Goal: Transaction & Acquisition: Purchase product/service

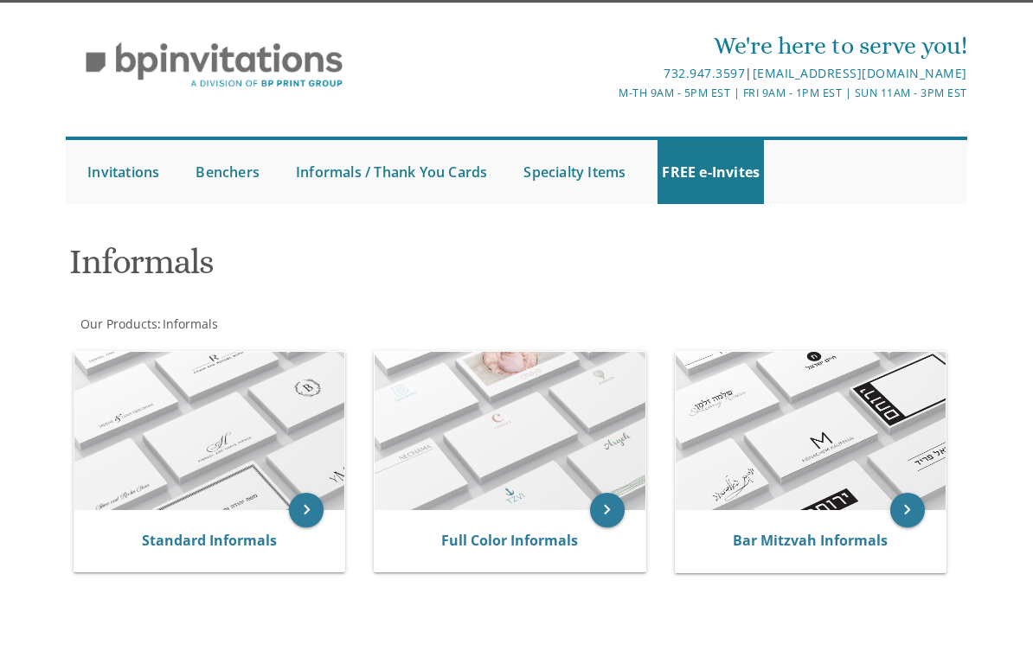
click at [157, 531] on link "Standard Informals" at bounding box center [209, 540] width 135 height 19
click at [145, 531] on link "Standard Informals" at bounding box center [209, 540] width 135 height 19
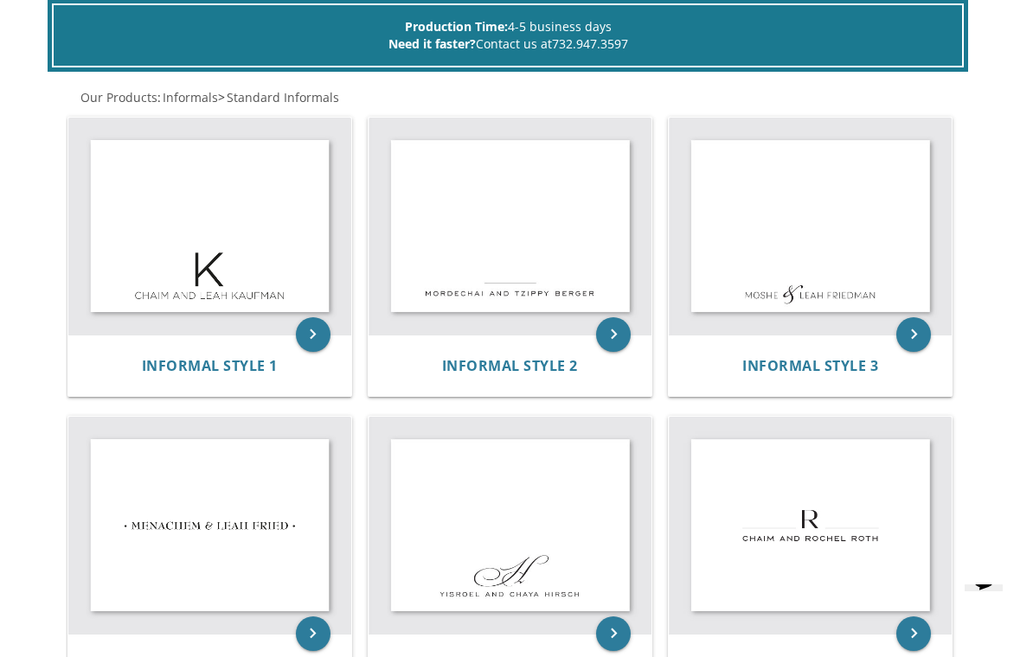
scroll to position [342, 0]
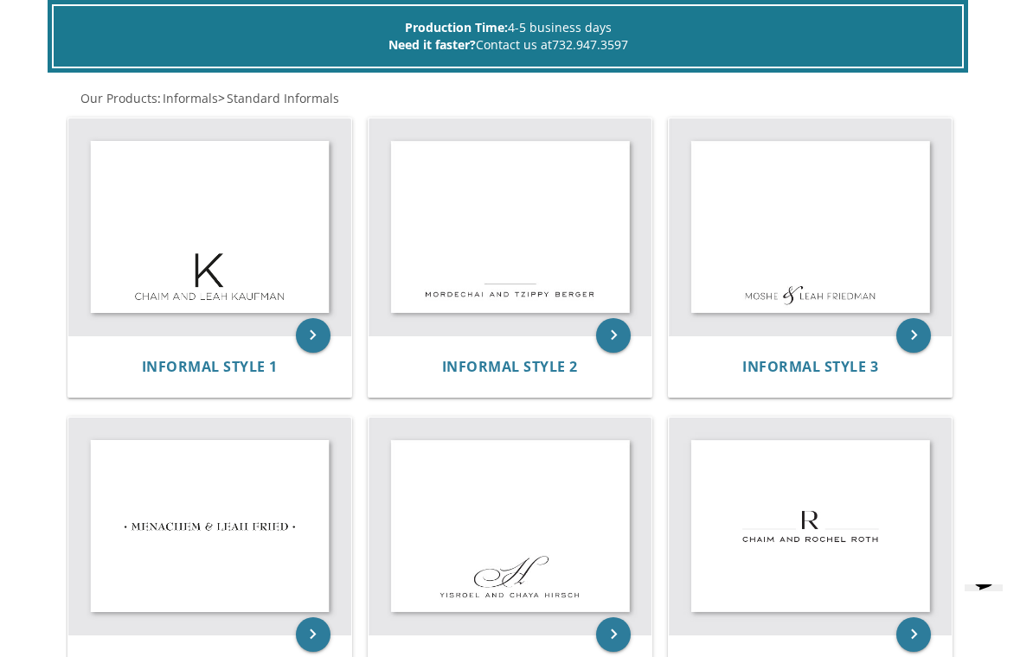
click at [555, 371] on span "Informal Style 2" at bounding box center [510, 366] width 136 height 19
click at [630, 332] on icon "keyboard_arrow_right" at bounding box center [613, 335] width 35 height 35
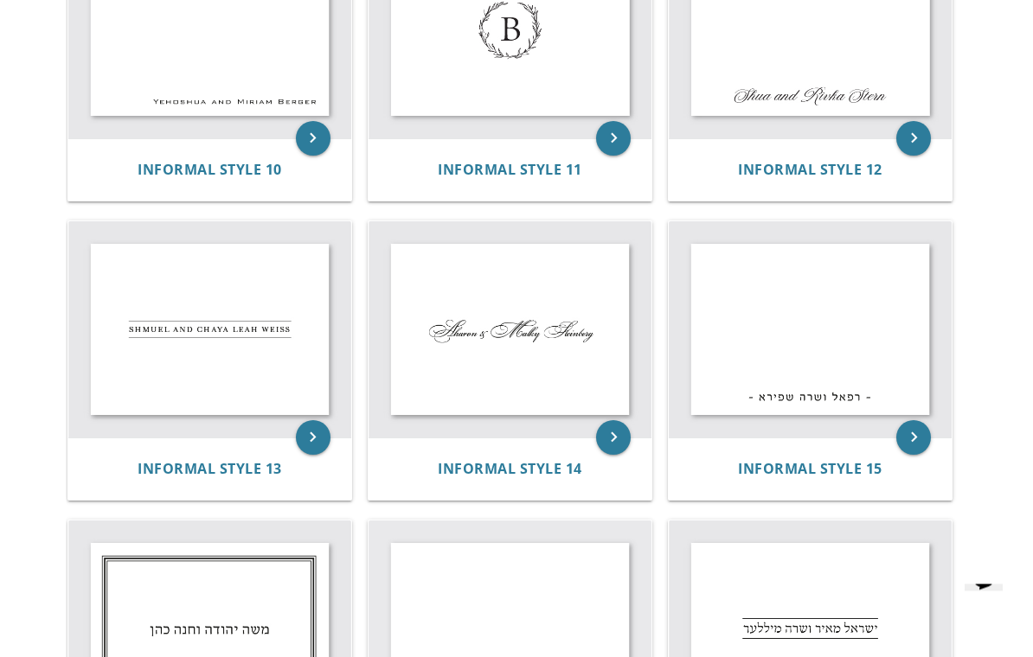
scroll to position [1443, 0]
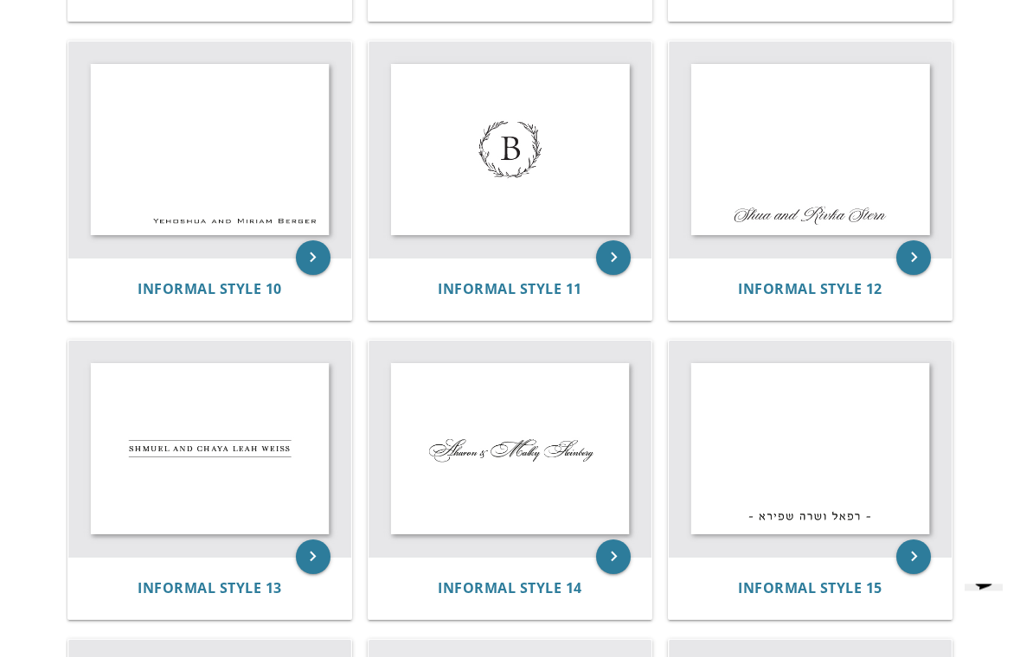
scroll to position [1119, 0]
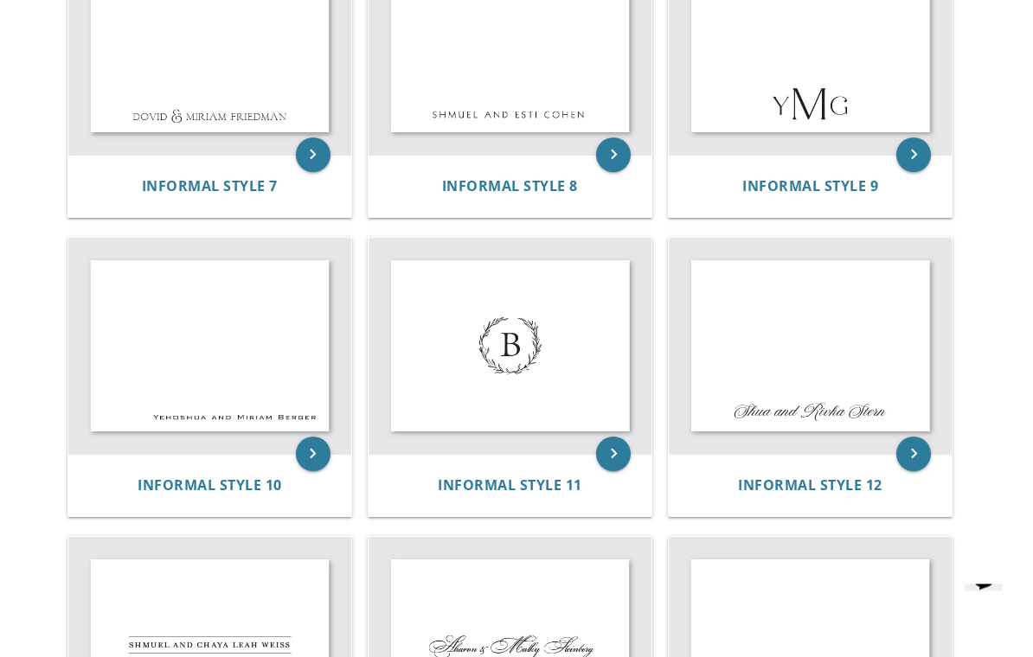
click at [307, 439] on icon "keyboard_arrow_right" at bounding box center [313, 455] width 35 height 35
click at [318, 445] on icon "keyboard_arrow_right" at bounding box center [313, 455] width 35 height 35
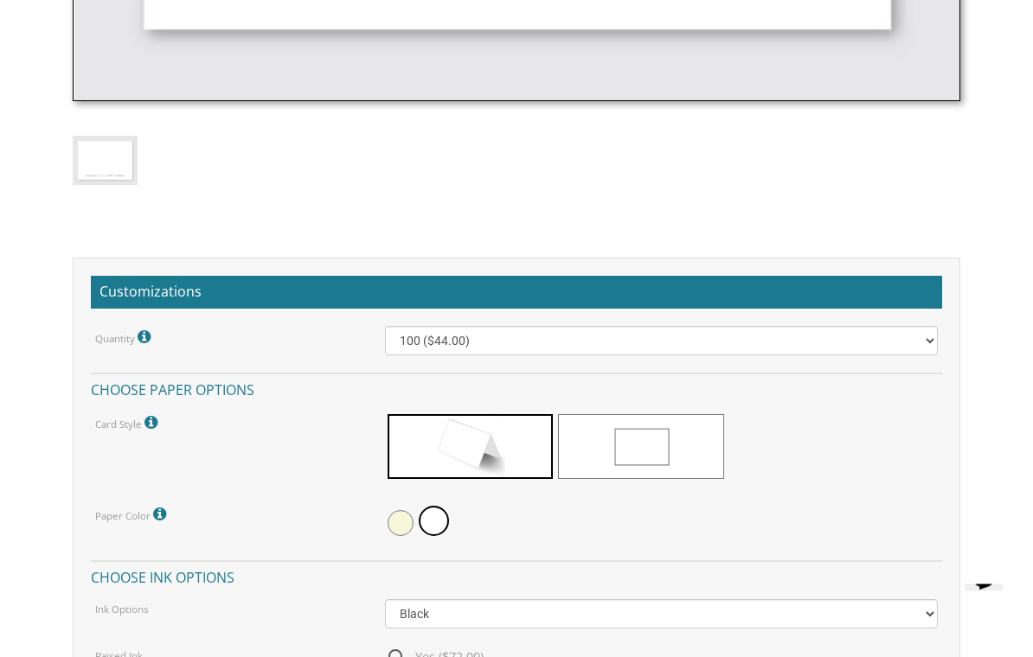
scroll to position [1155, 0]
click at [690, 438] on span at bounding box center [641, 446] width 166 height 65
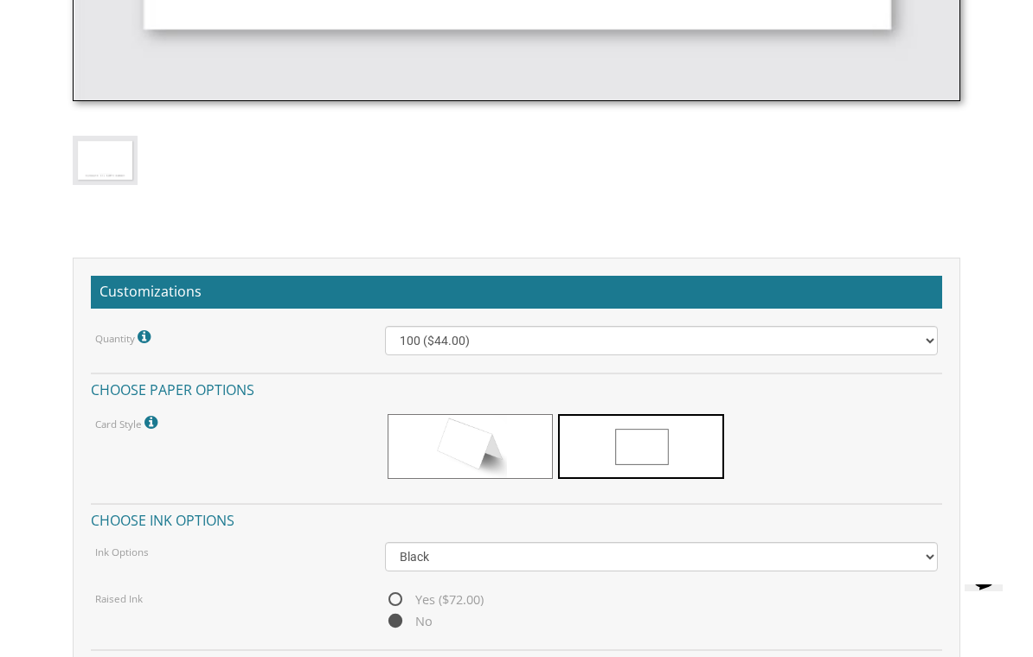
click at [546, 441] on span at bounding box center [470, 446] width 166 height 65
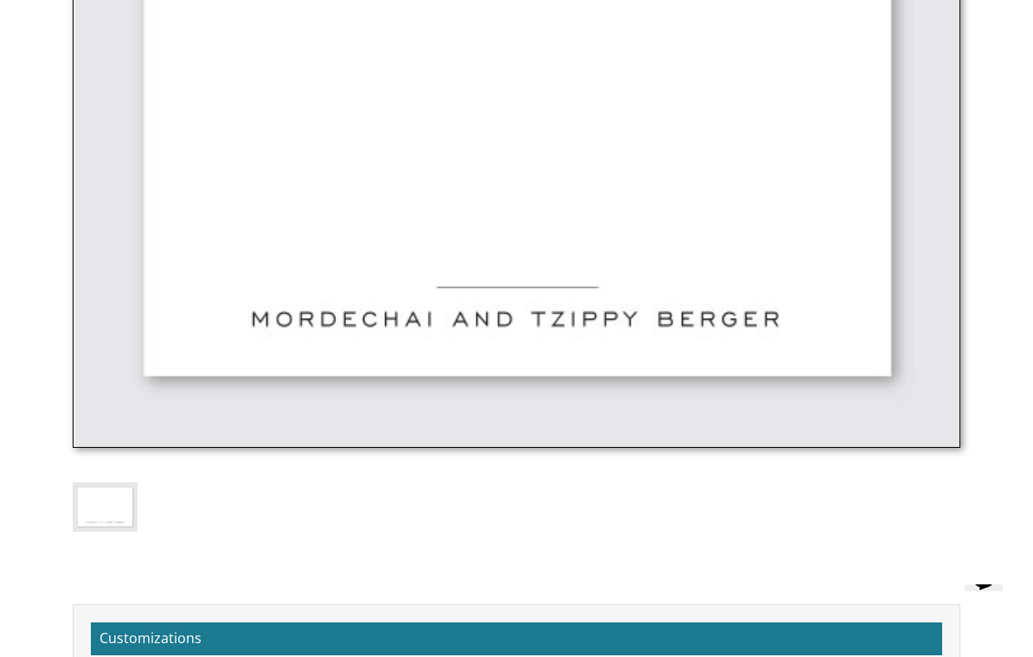
scroll to position [801, 0]
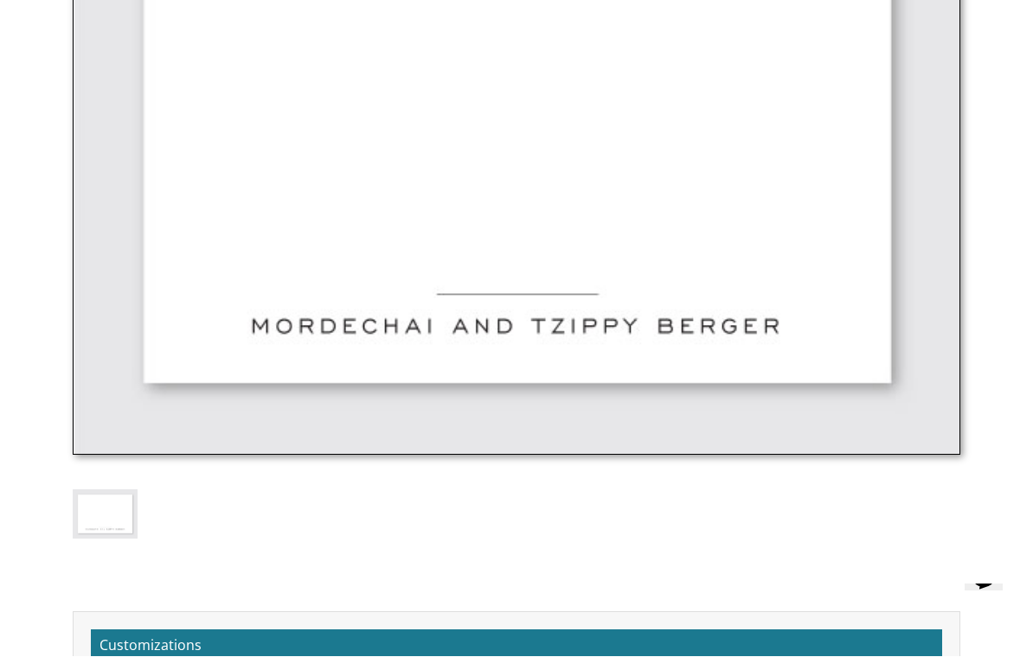
click at [650, 323] on img at bounding box center [516, 117] width 886 height 678
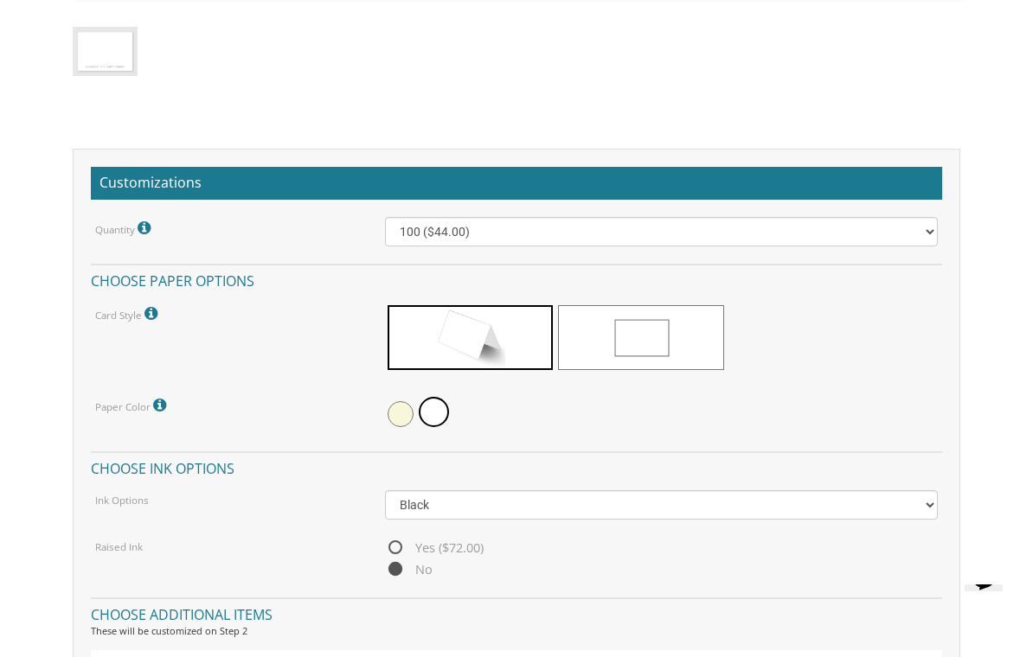
scroll to position [1264, 0]
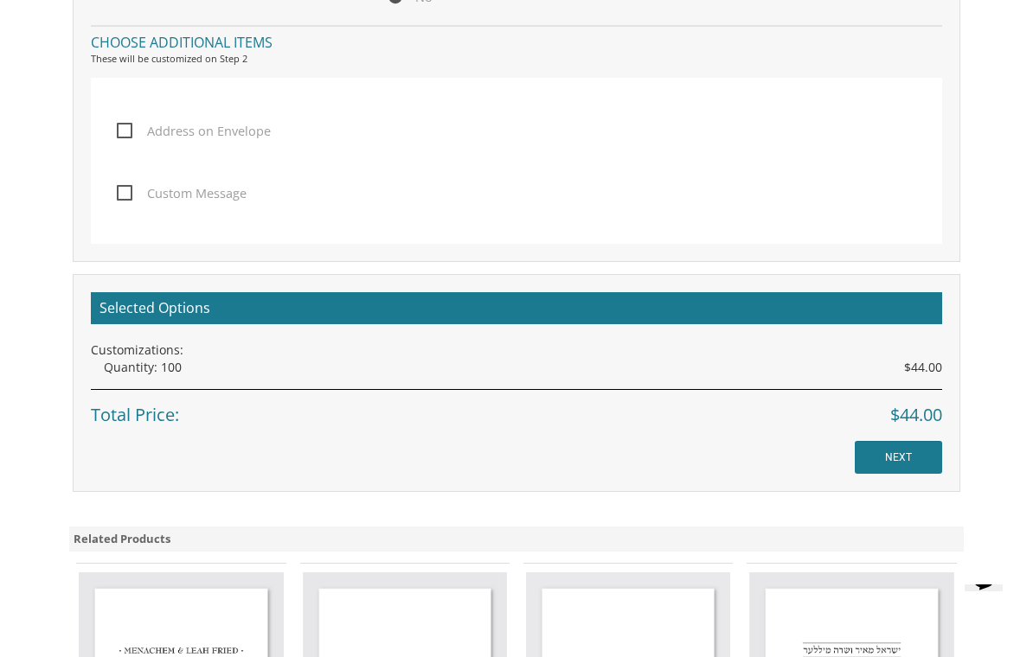
scroll to position [1840, 0]
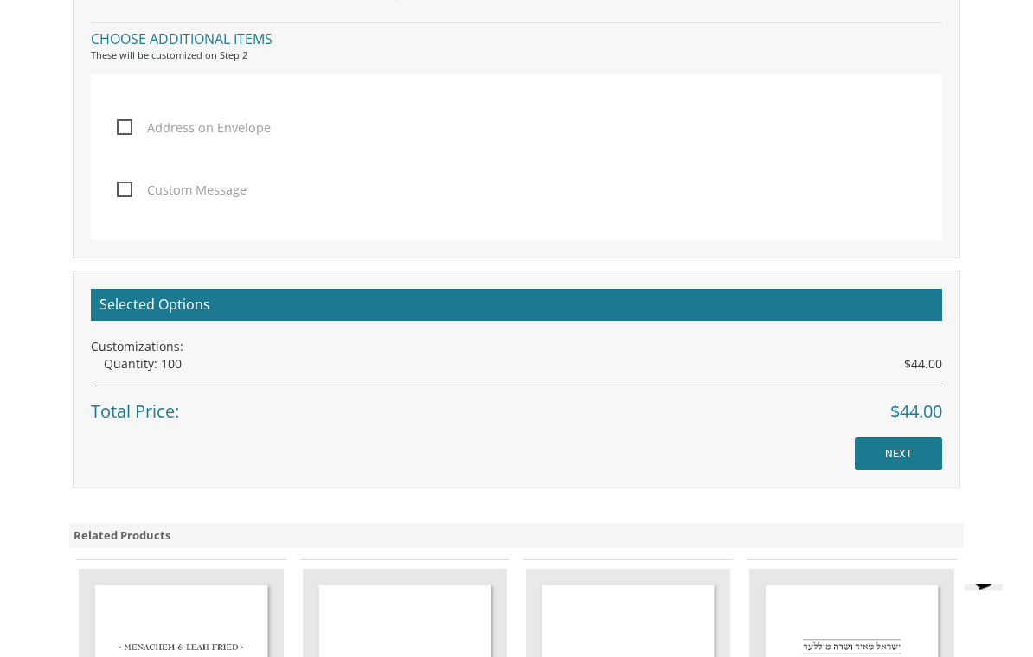
click at [907, 463] on input "NEXT" at bounding box center [897, 454] width 87 height 33
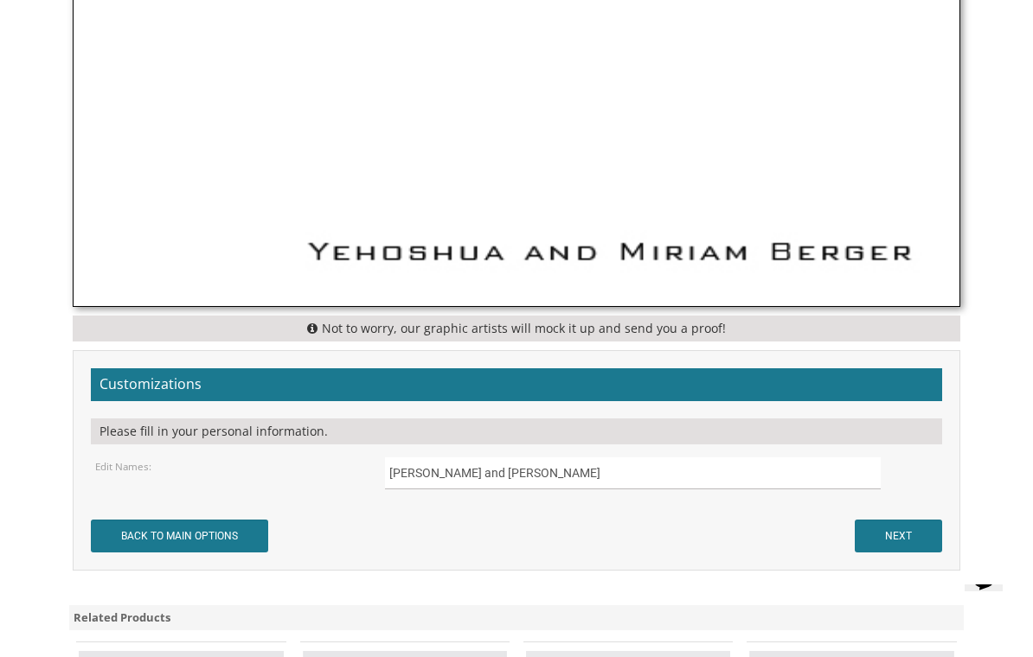
scroll to position [944, 0]
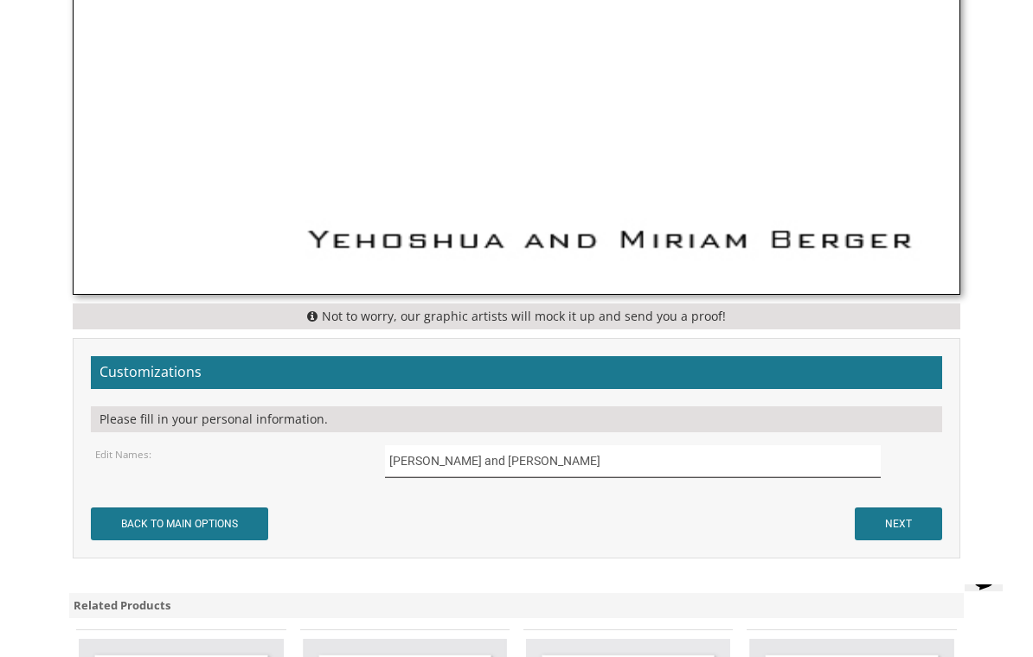
click at [668, 460] on input "[PERSON_NAME] and [PERSON_NAME]" at bounding box center [633, 461] width 496 height 32
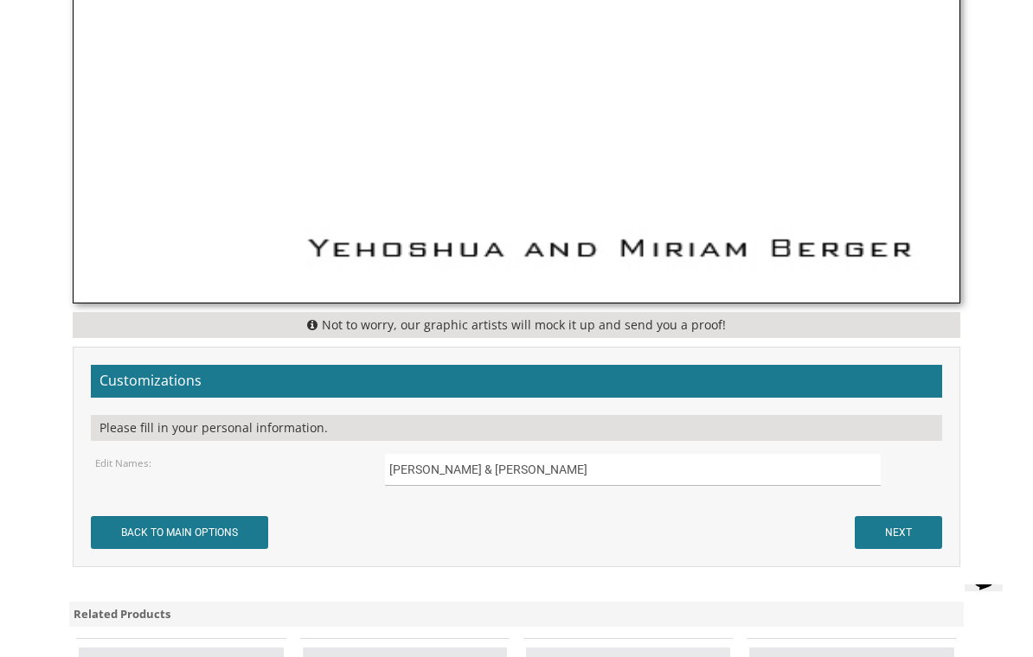
scroll to position [939, 0]
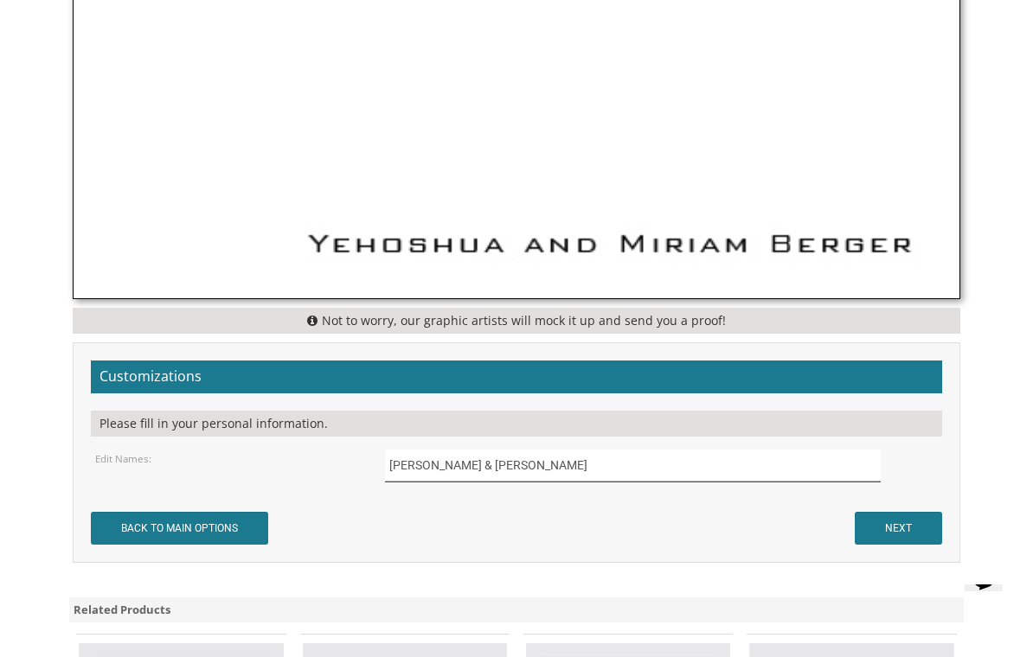
click at [575, 466] on input "[PERSON_NAME] & [PERSON_NAME]" at bounding box center [633, 466] width 496 height 32
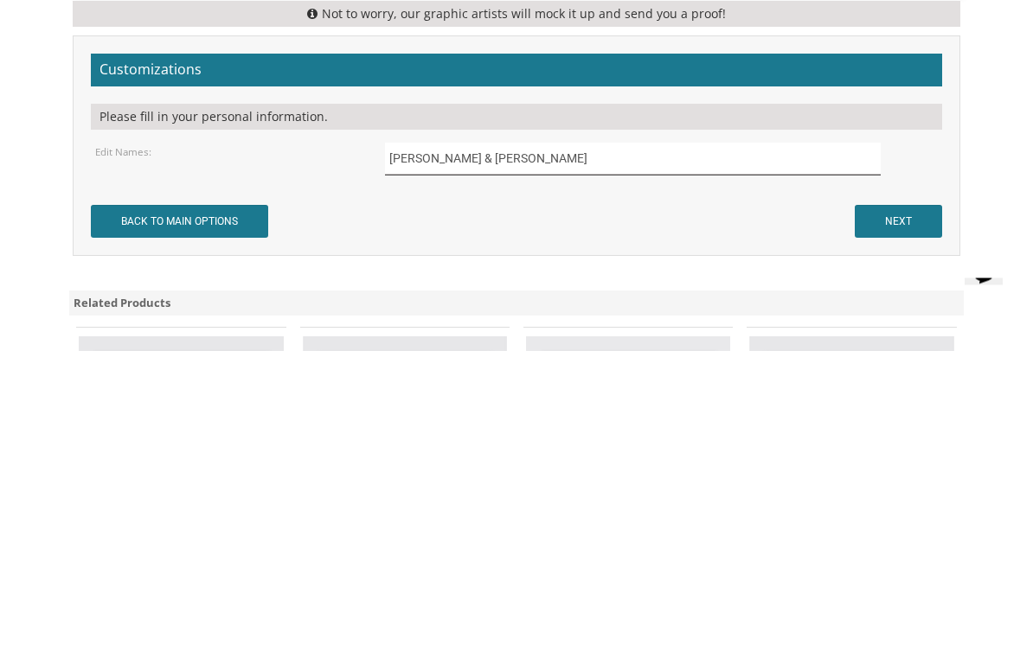
click at [445, 450] on input "[PERSON_NAME] & [PERSON_NAME]" at bounding box center [633, 466] width 496 height 32
type input "[PERSON_NAME] & [PERSON_NAME]"
click at [182, 512] on input "BACK TO MAIN OPTIONS" at bounding box center [179, 528] width 177 height 33
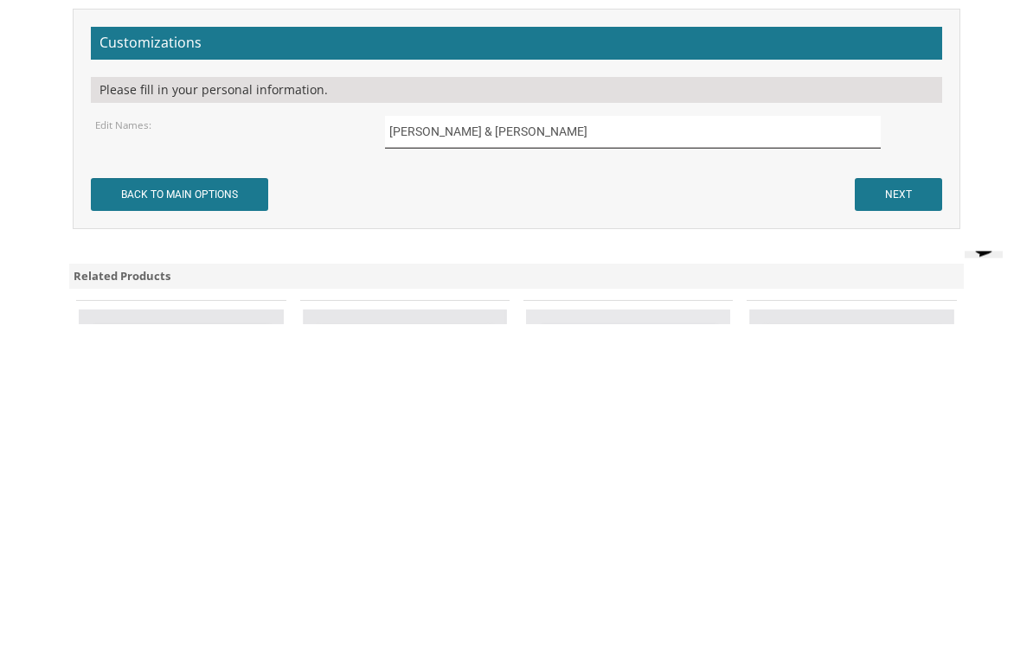
click at [182, 512] on input "BACK TO MAIN OPTIONS" at bounding box center [179, 528] width 177 height 33
click at [797, 450] on input "[PERSON_NAME] & [PERSON_NAME]" at bounding box center [633, 466] width 496 height 32
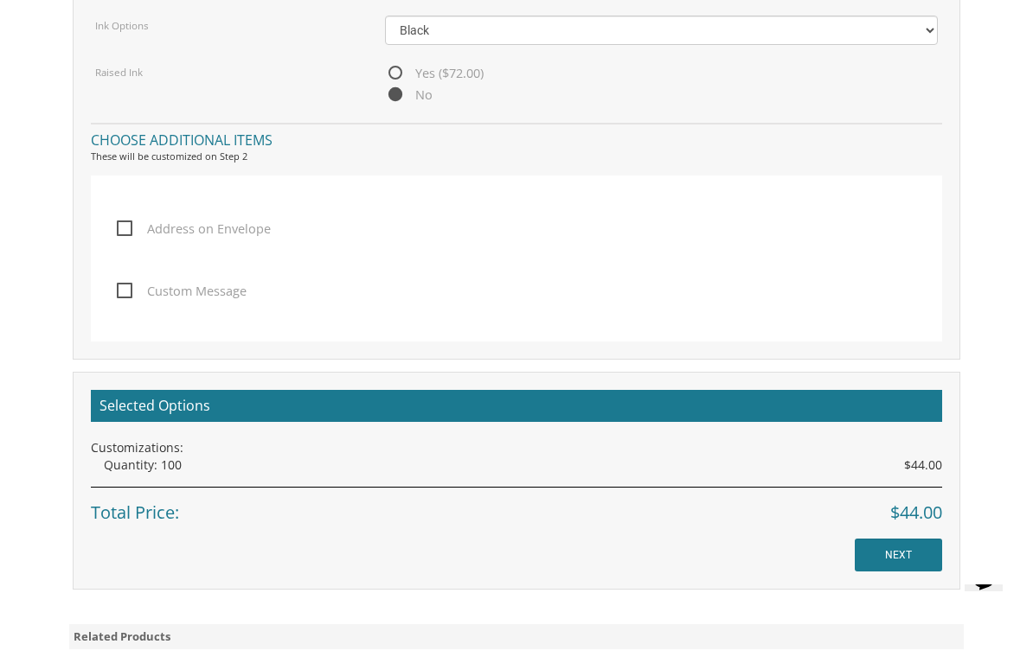
scroll to position [1913, 0]
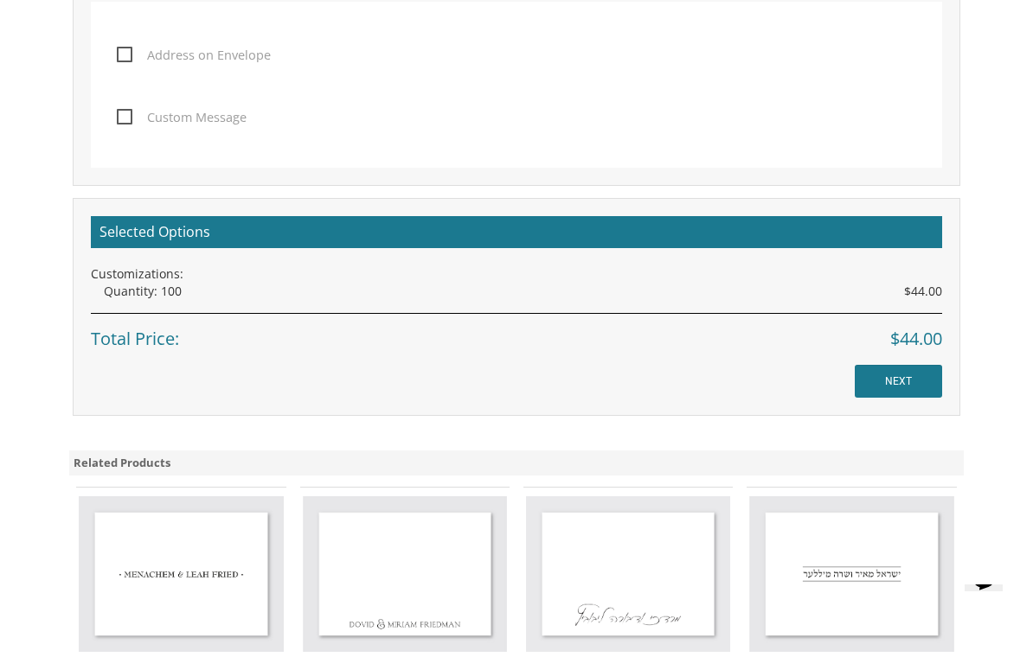
click at [909, 382] on input "NEXT" at bounding box center [897, 381] width 87 height 33
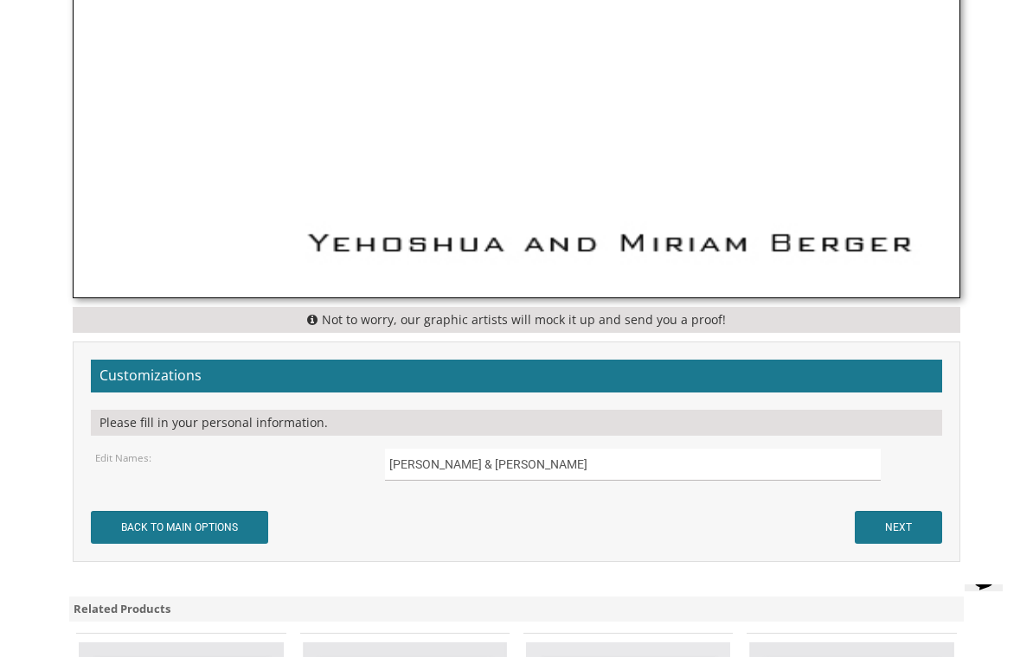
scroll to position [1036, 0]
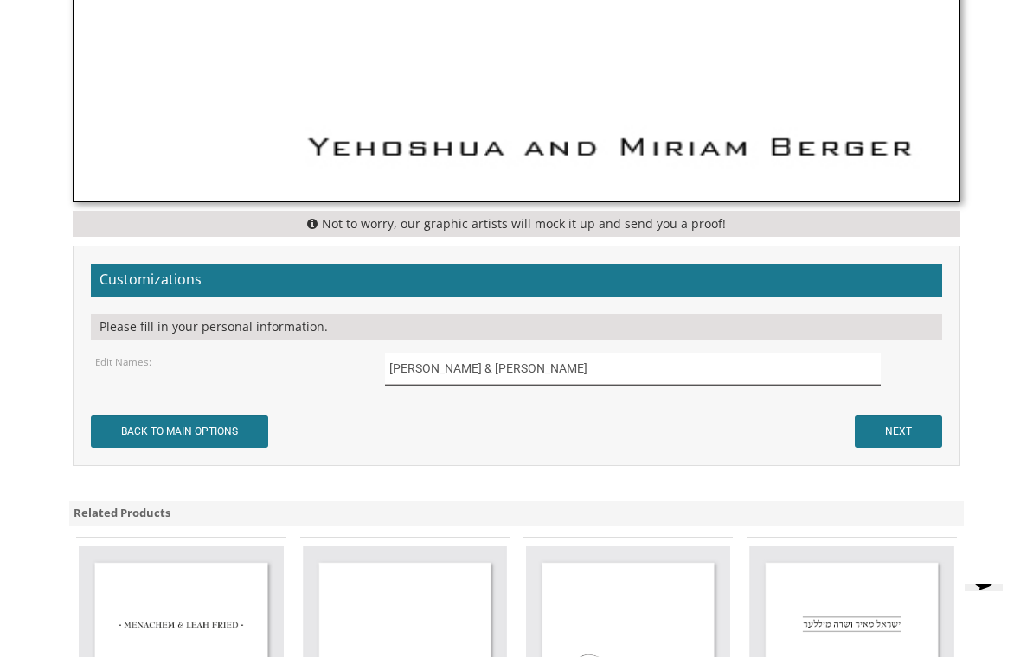
click at [664, 353] on input "Yisroel & Ahuva" at bounding box center [633, 369] width 496 height 32
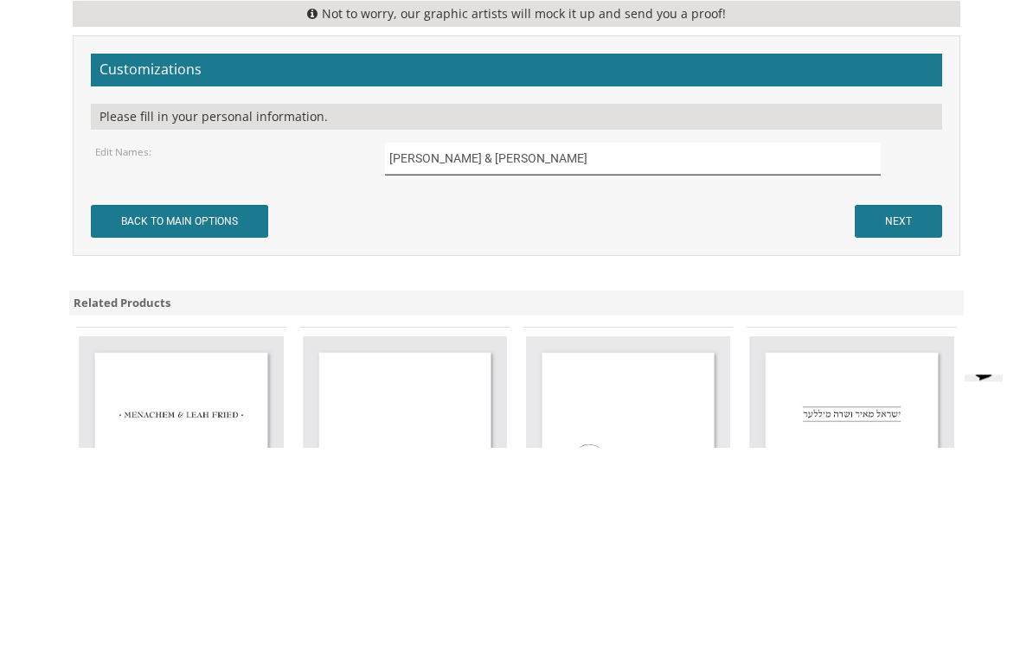
click at [722, 353] on input "Yisroel & Ahuva" at bounding box center [633, 369] width 496 height 32
type input "Y"
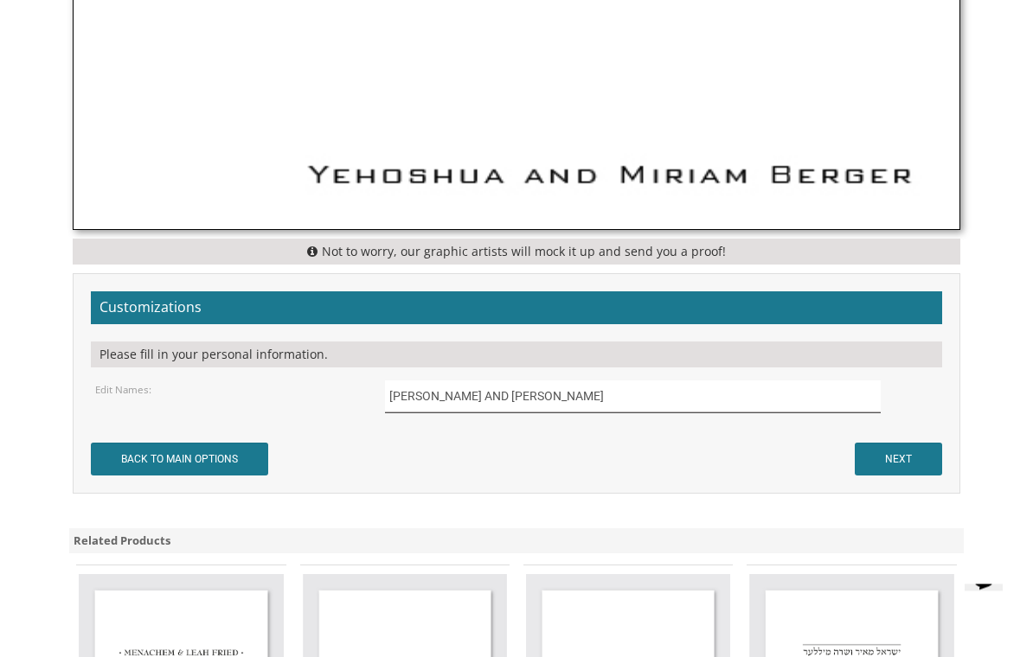
type input "[PERSON_NAME] AND [PERSON_NAME]"
click at [909, 468] on input "NEXT" at bounding box center [897, 460] width 87 height 33
click at [697, 381] on input "[PERSON_NAME] AND [PERSON_NAME]" at bounding box center [633, 397] width 496 height 32
click at [910, 443] on input "NEXT" at bounding box center [897, 459] width 87 height 33
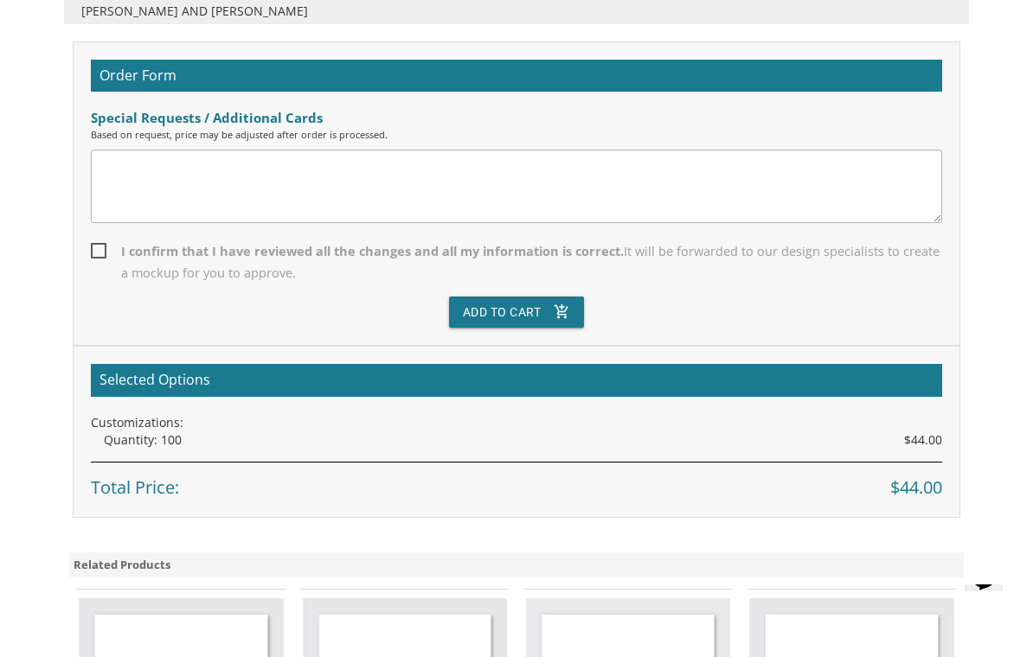
scroll to position [622, 0]
click at [691, 260] on span "I confirm that I have reviewed all the changes and all my information is correc…" at bounding box center [516, 262] width 850 height 43
click at [102, 256] on input "I confirm that I have reviewed all the changes and all my information is correc…" at bounding box center [96, 250] width 11 height 11
checkbox input "true"
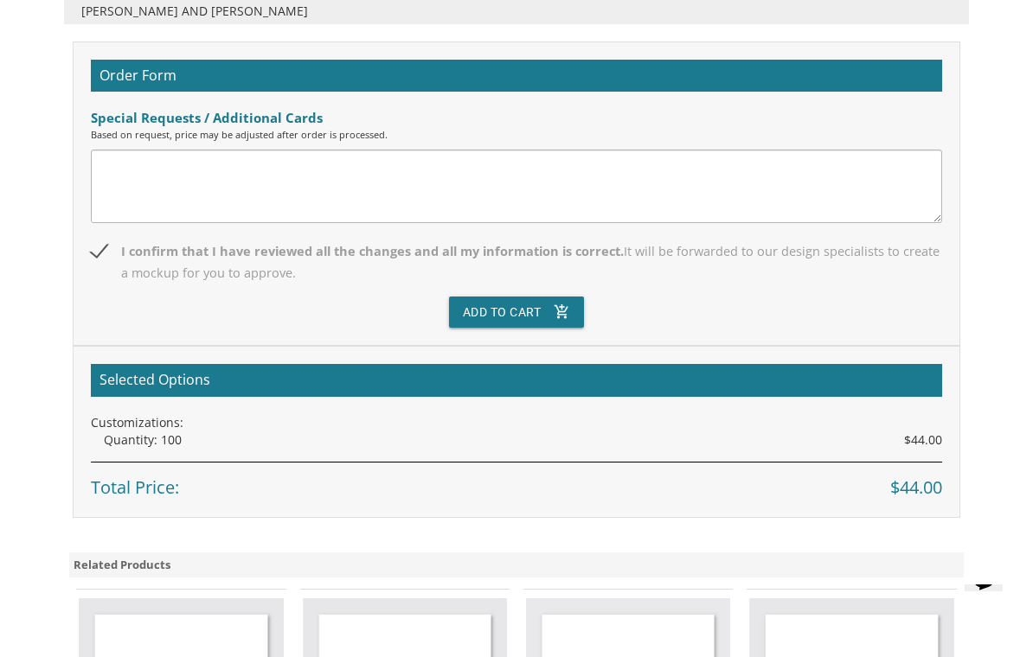
click at [574, 306] on button "Add To Cart add_shopping_cart" at bounding box center [517, 312] width 136 height 31
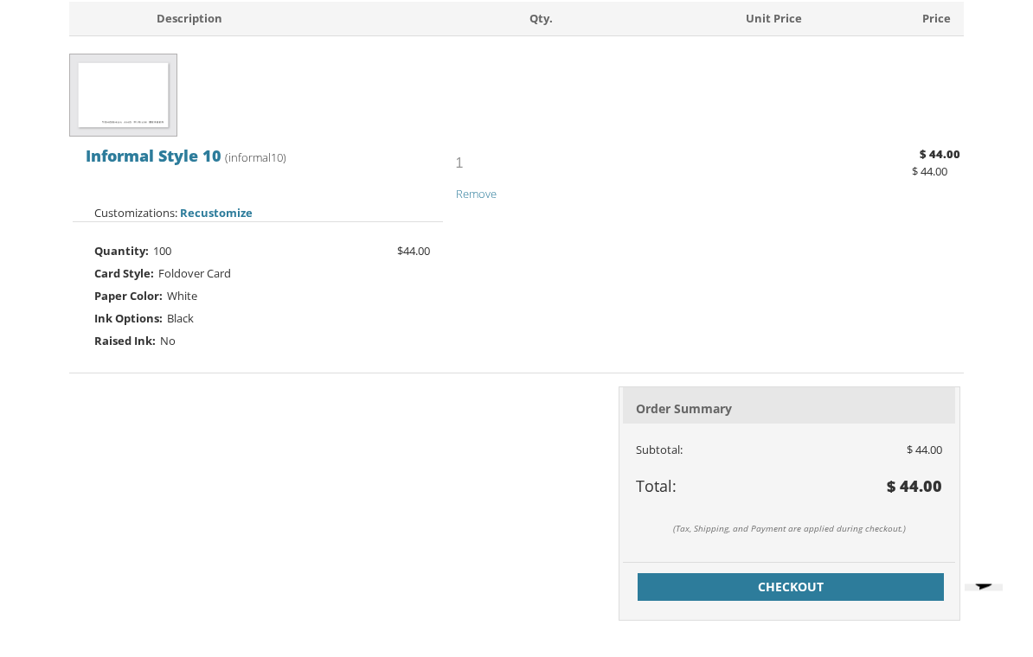
scroll to position [403, 0]
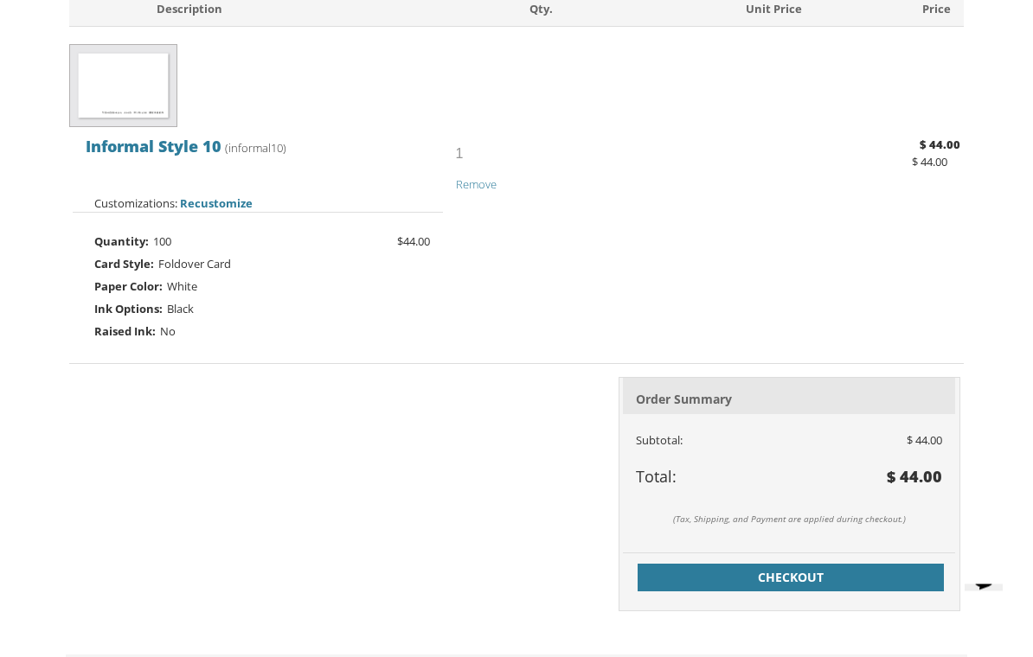
click at [731, 575] on span "Checkout" at bounding box center [791, 578] width 286 height 17
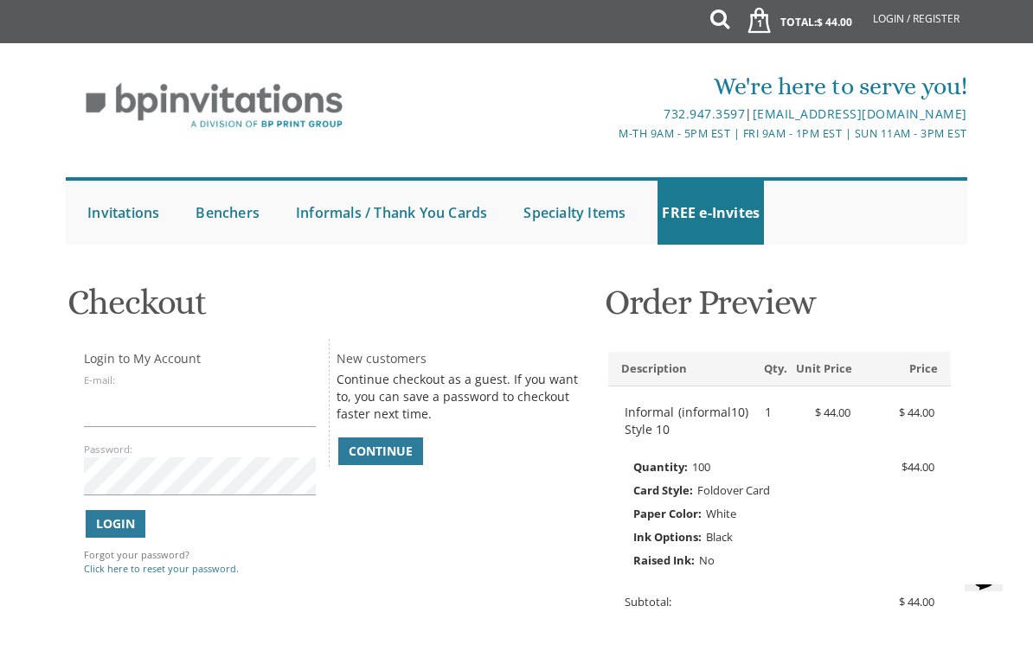
scroll to position [3, 0]
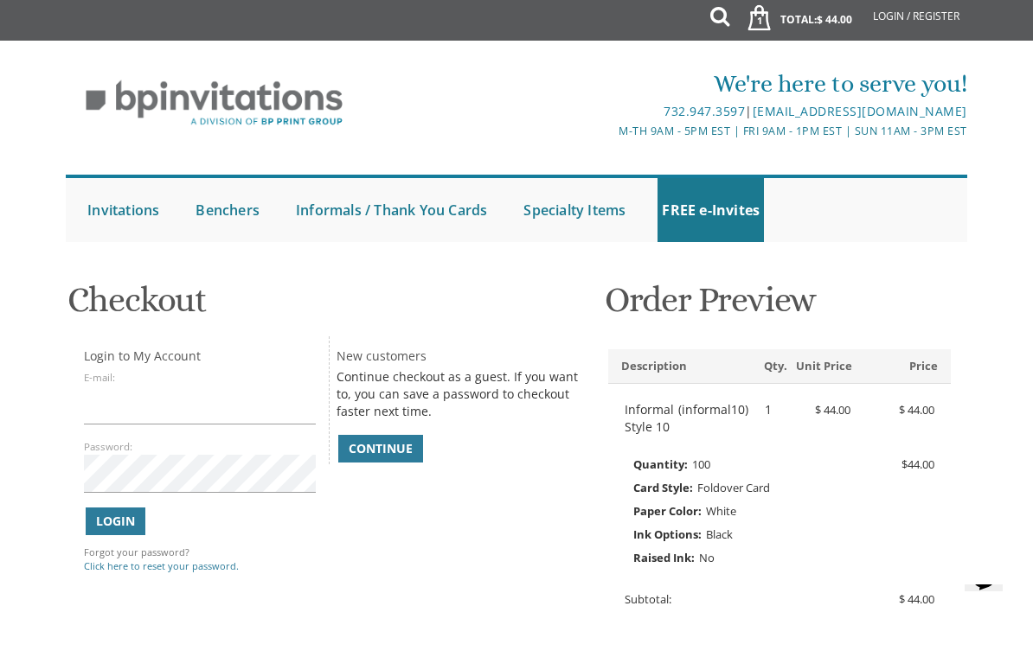
click at [762, 18] on span "1" at bounding box center [759, 21] width 18 height 14
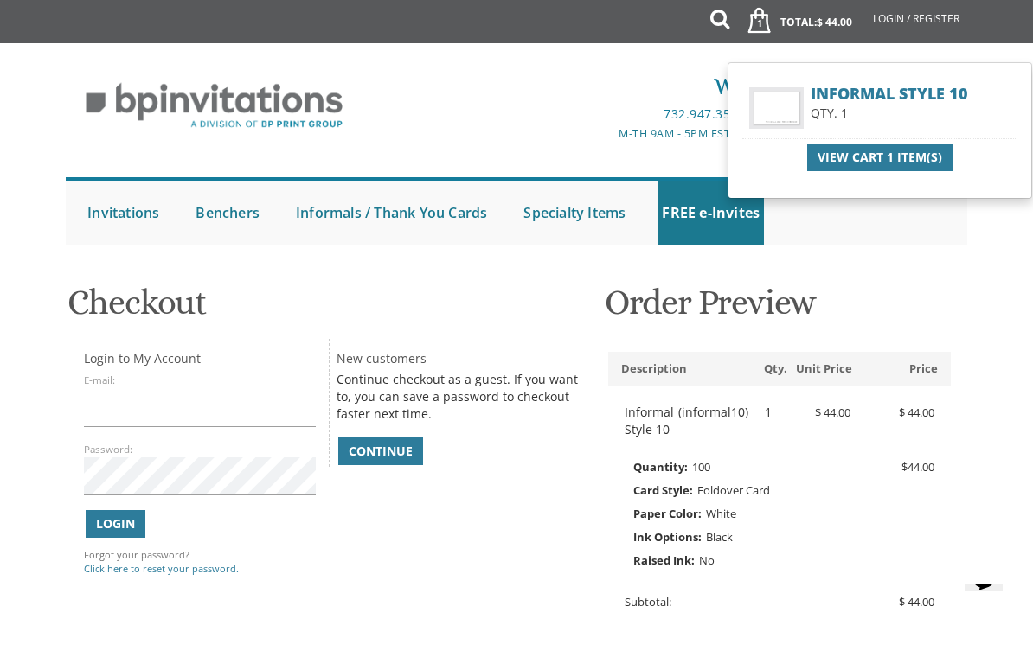
click at [920, 154] on span "View Cart 1 Item(s)" at bounding box center [879, 157] width 125 height 17
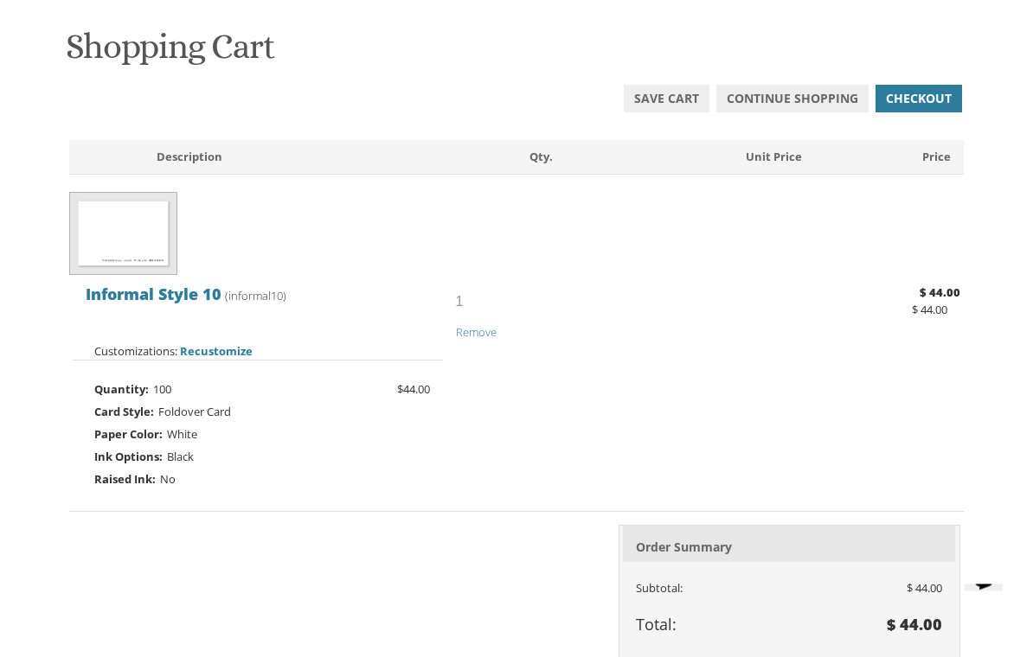
scroll to position [258, 0]
